Goal: Find specific page/section: Find specific page/section

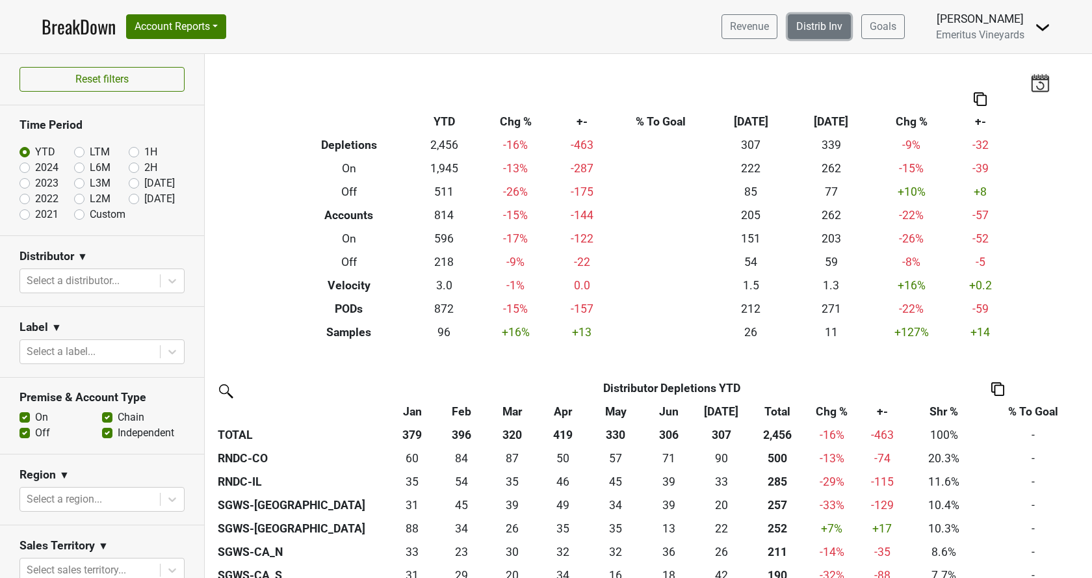
click at [818, 31] on link "Distrib Inv" at bounding box center [819, 26] width 63 height 25
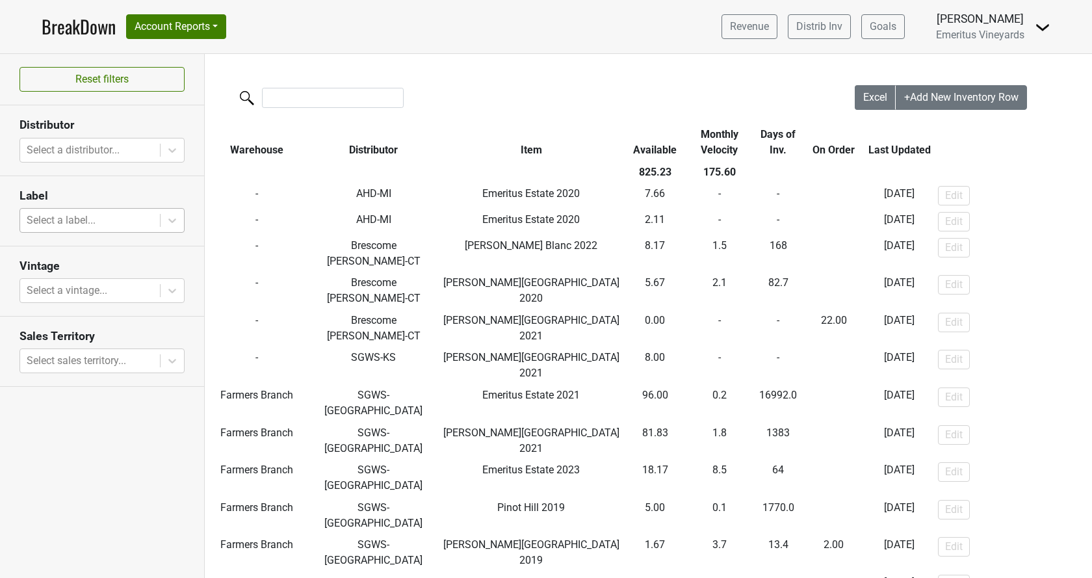
click at [71, 213] on div at bounding box center [90, 220] width 127 height 18
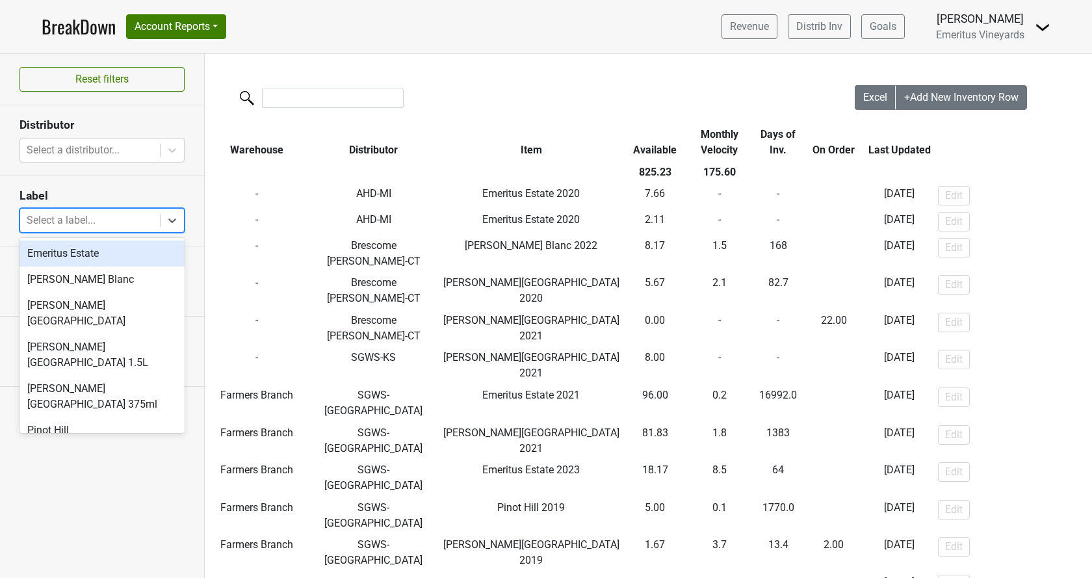
click at [71, 213] on div at bounding box center [90, 220] width 127 height 18
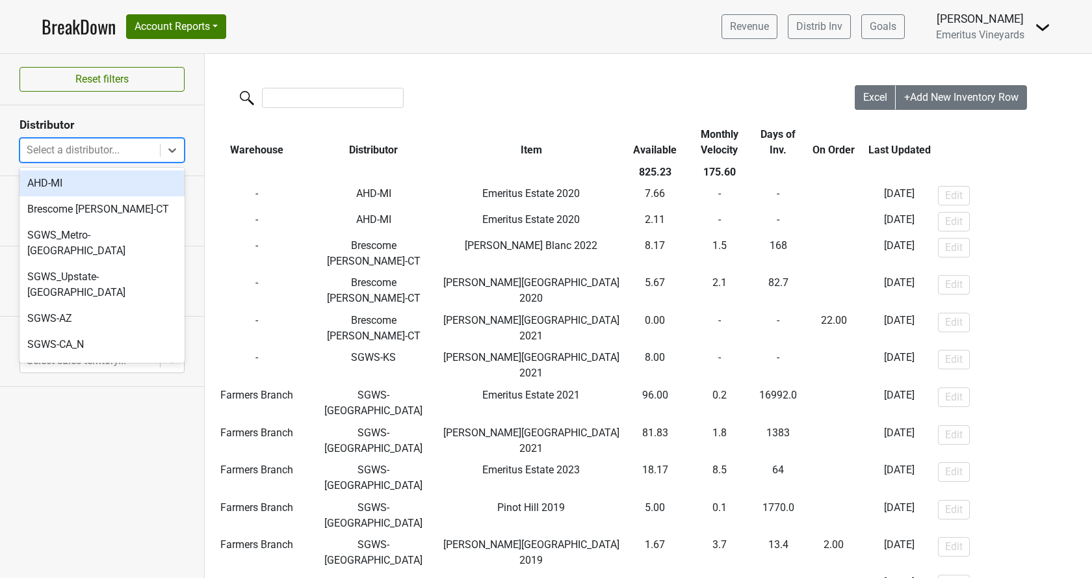
click at [94, 138] on div "Select a distributor..." at bounding box center [102, 150] width 165 height 25
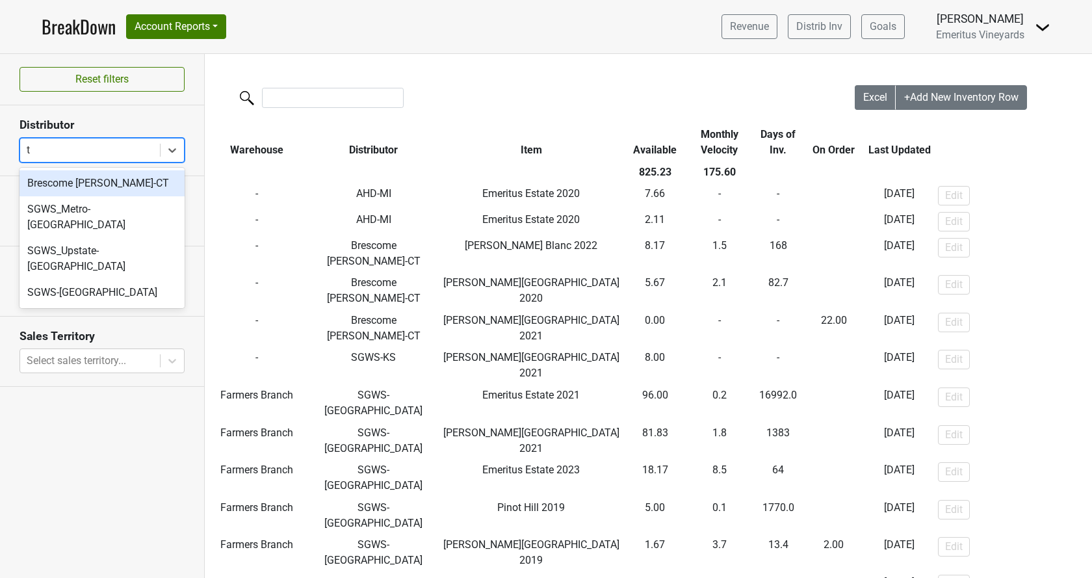
type input "tx"
click at [120, 181] on div "SGWS-[GEOGRAPHIC_DATA]" at bounding box center [102, 183] width 165 height 26
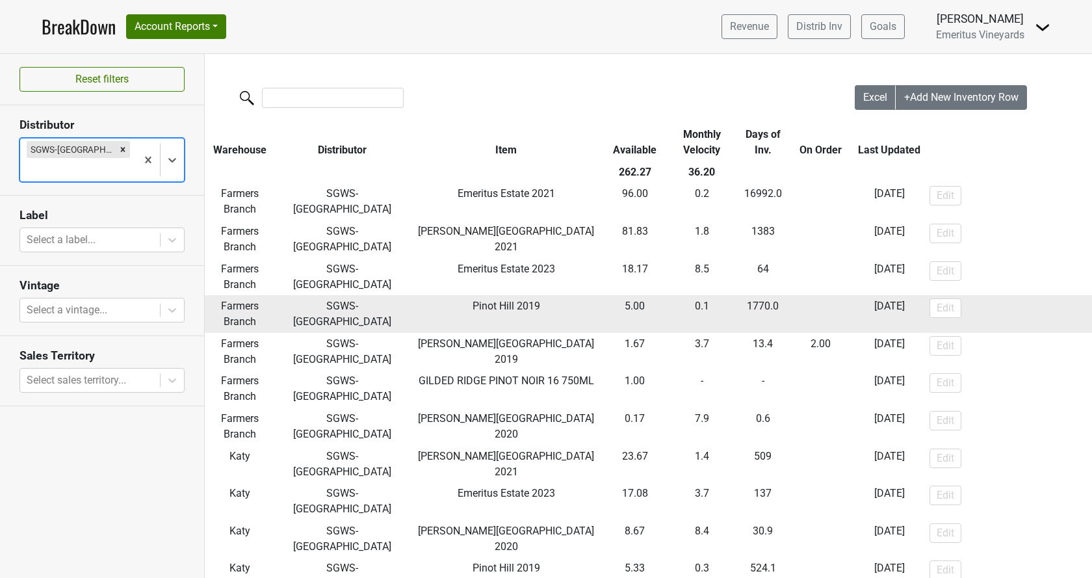
click at [551, 332] on td "Pinot Hill 2019" at bounding box center [506, 314] width 194 height 38
